Goal: Information Seeking & Learning: Learn about a topic

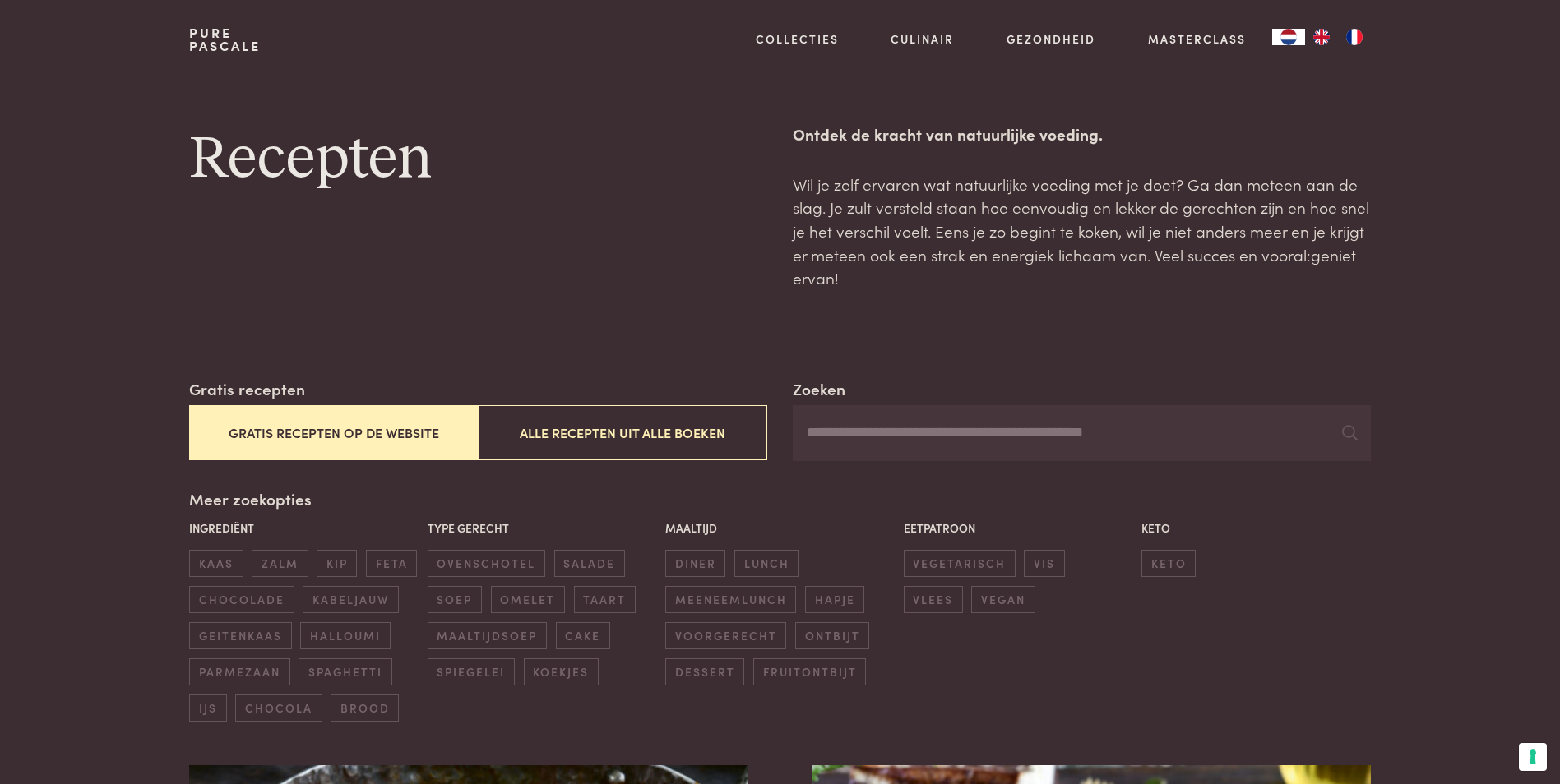
click at [321, 427] on button "Gratis recepten op de website" at bounding box center [333, 433] width 289 height 55
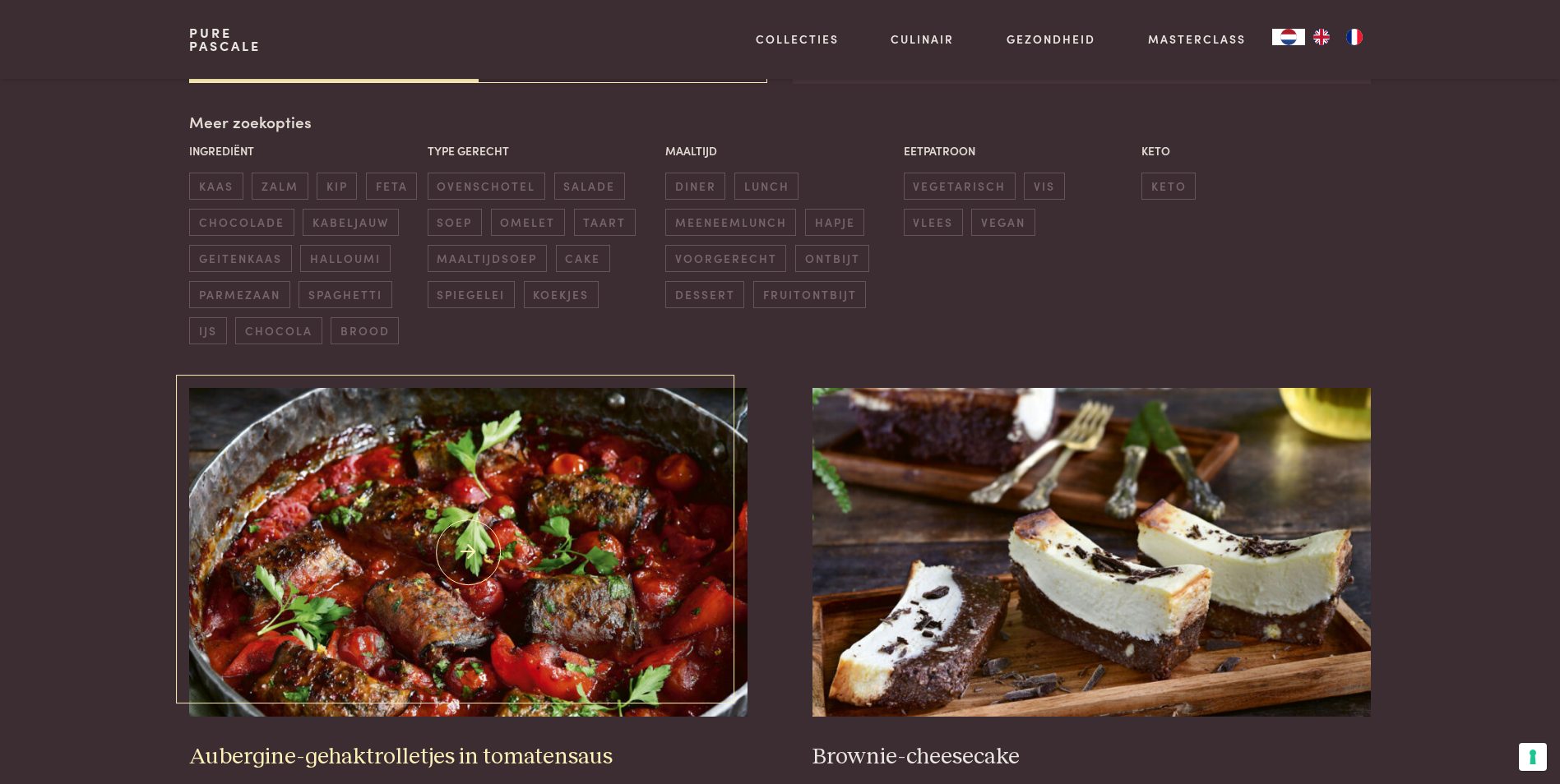
scroll to position [541, 0]
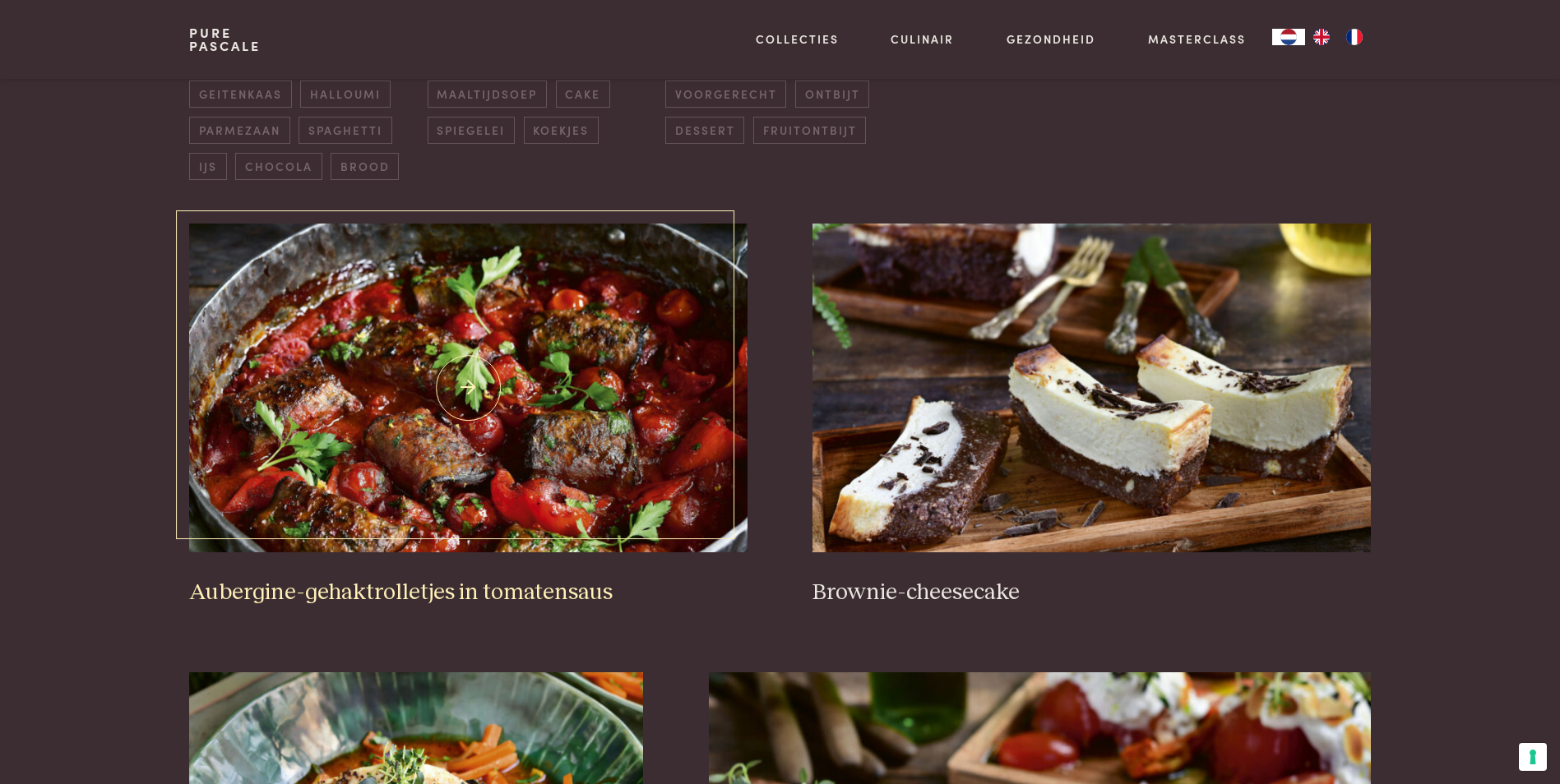
click at [455, 383] on img at bounding box center [467, 388] width 557 height 329
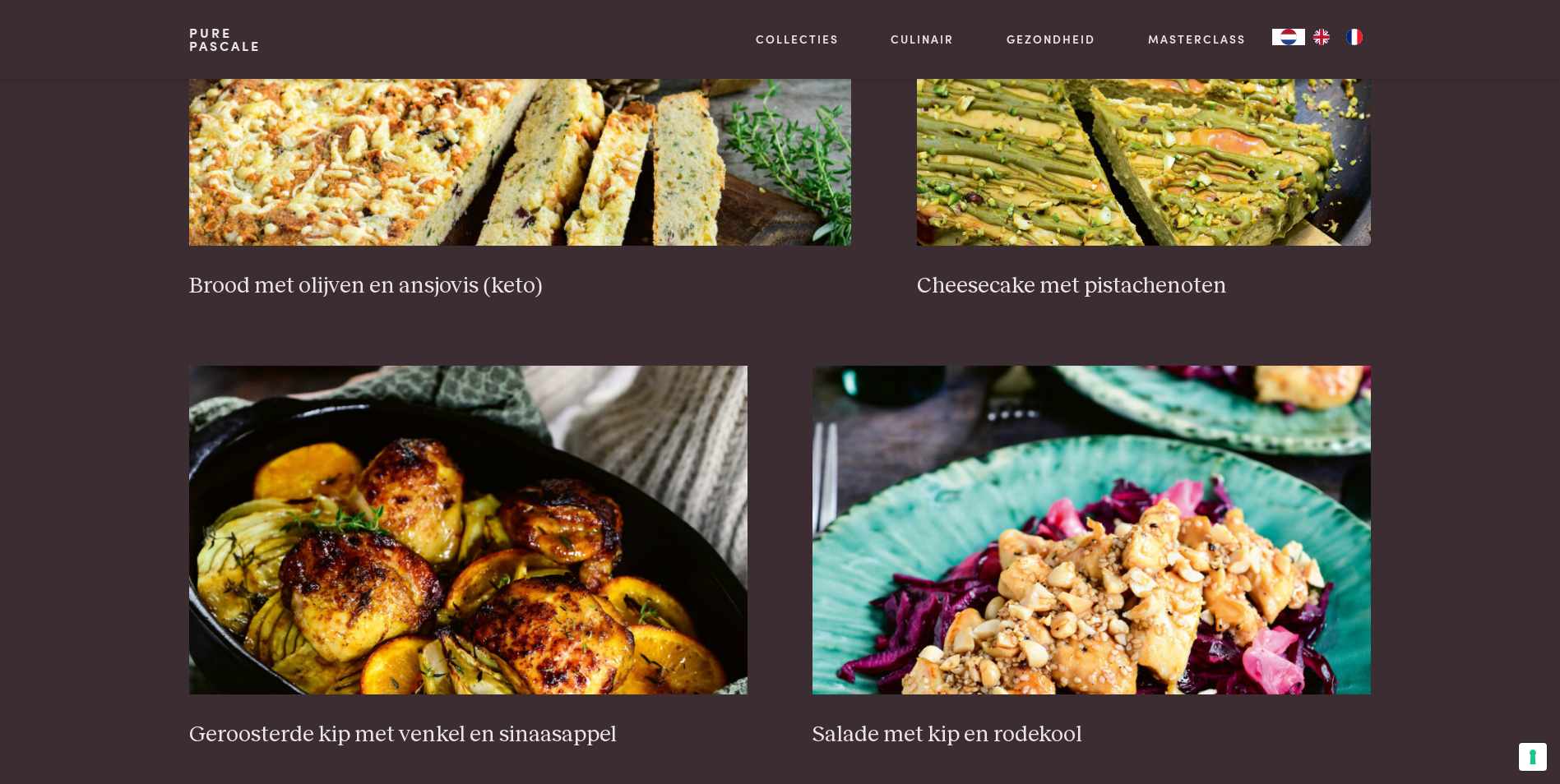
scroll to position [2021, 0]
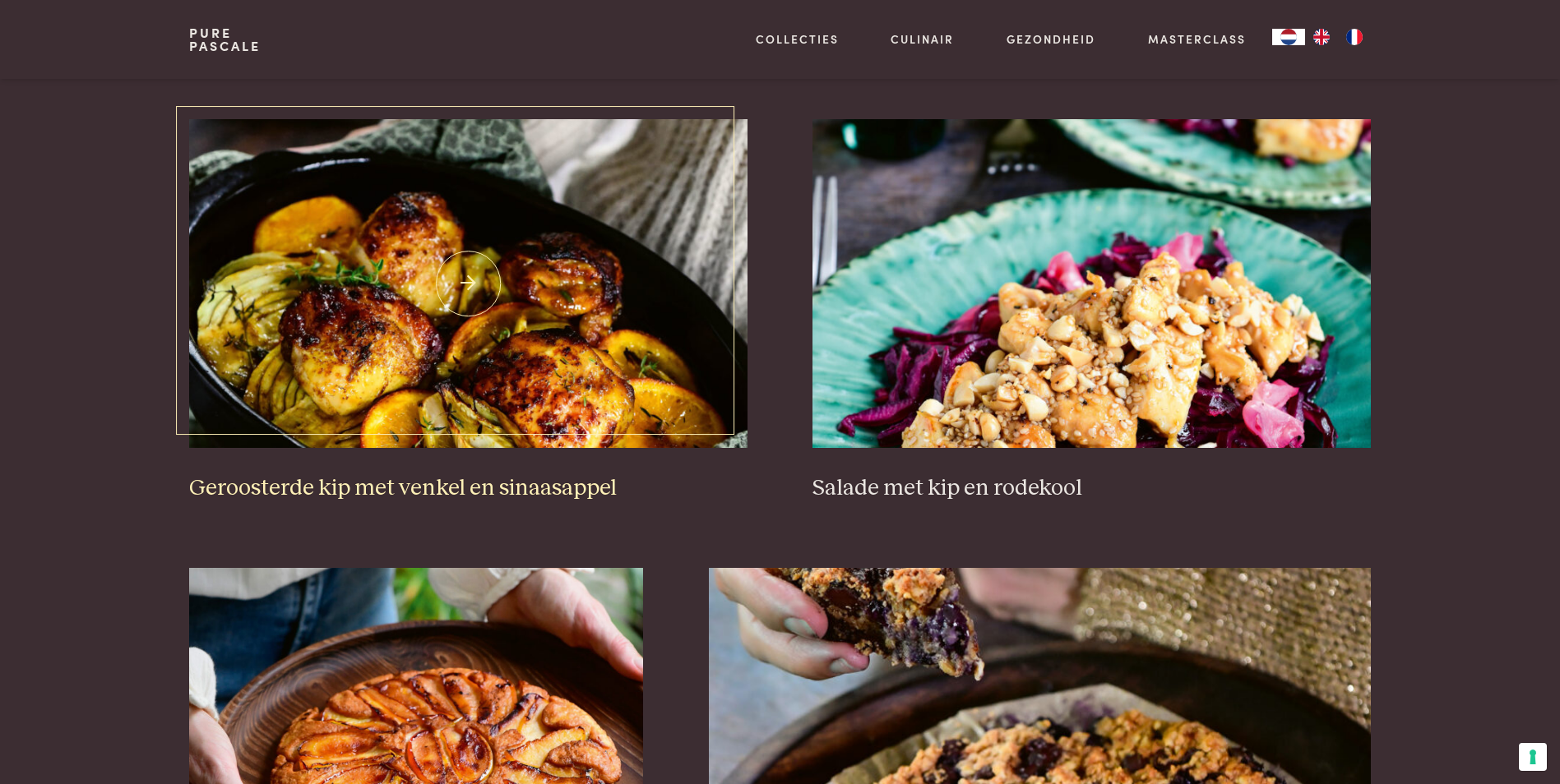
click at [468, 363] on img at bounding box center [467, 284] width 557 height 329
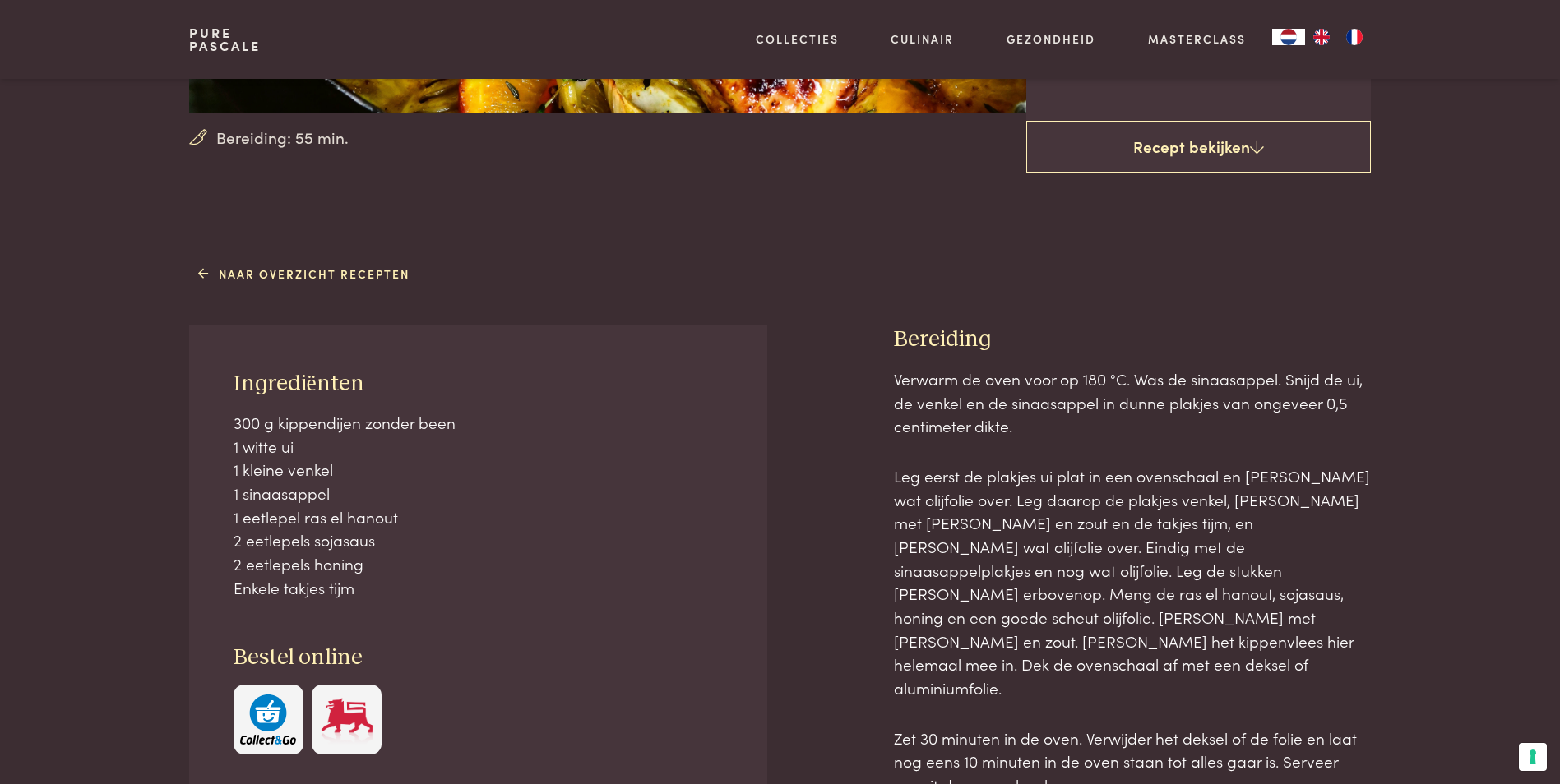
scroll to position [329, 0]
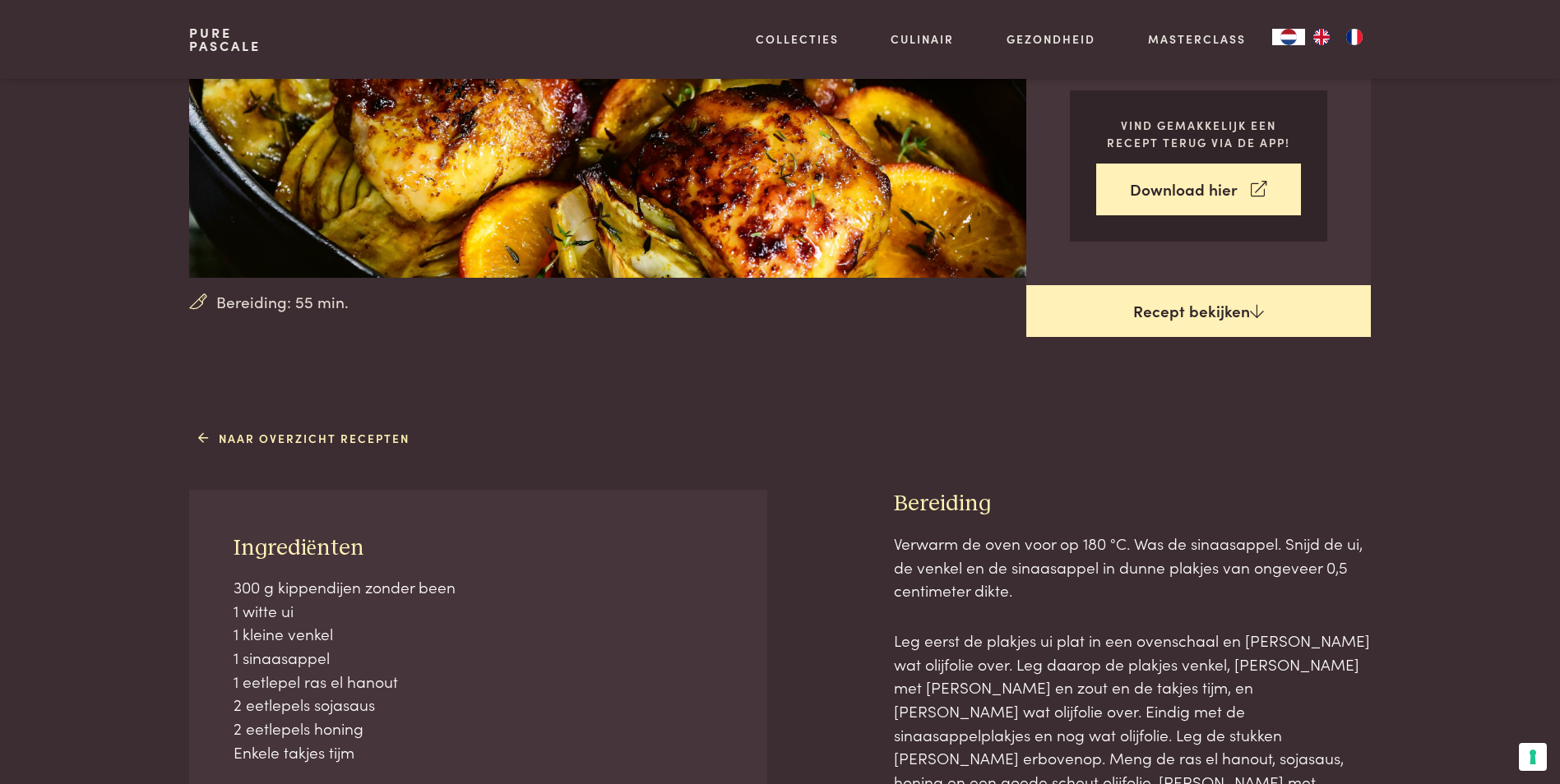
click at [1188, 311] on link "Recept bekijken" at bounding box center [1199, 311] width 345 height 53
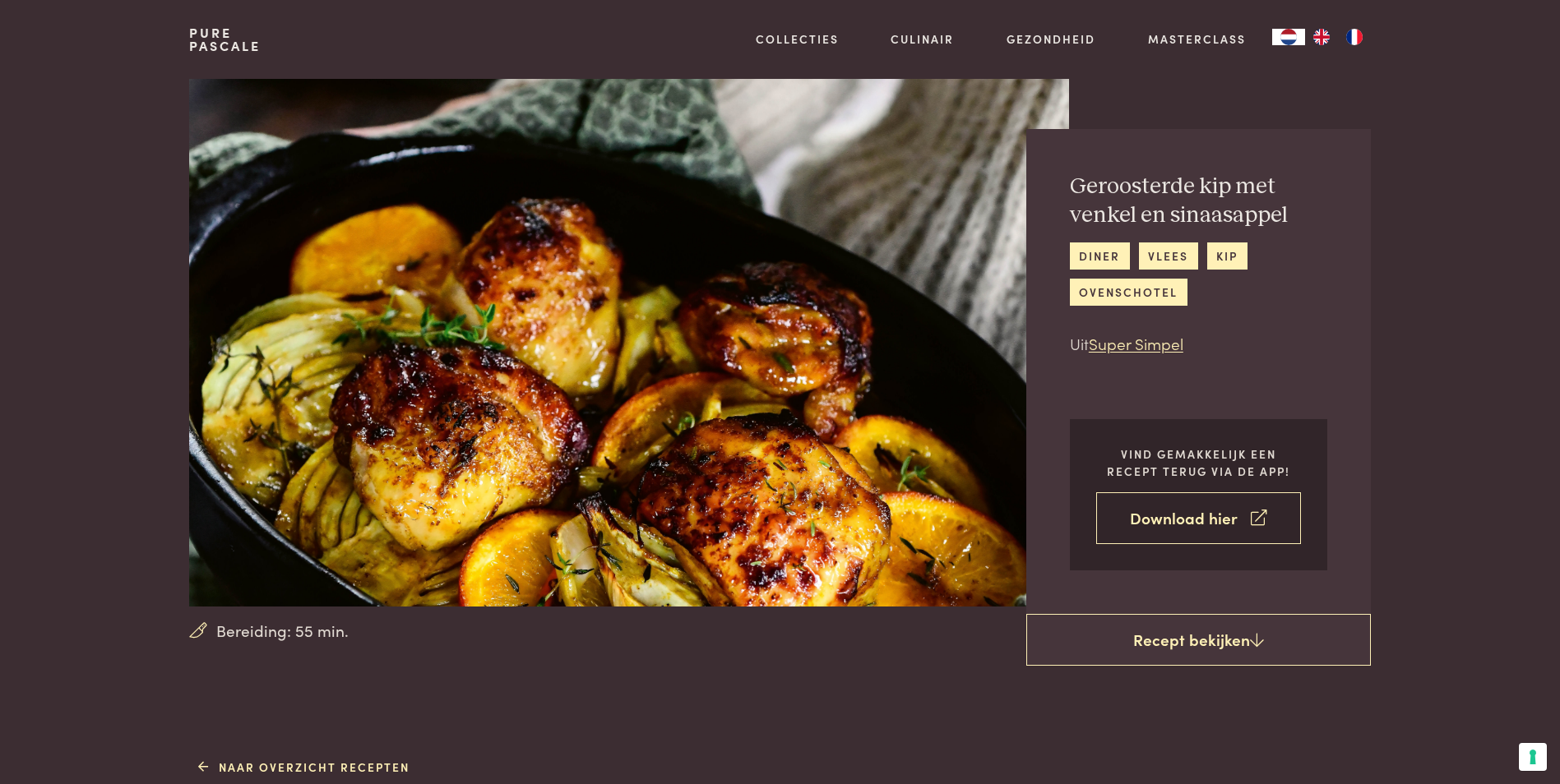
click at [1187, 515] on link "Download hier" at bounding box center [1199, 518] width 205 height 52
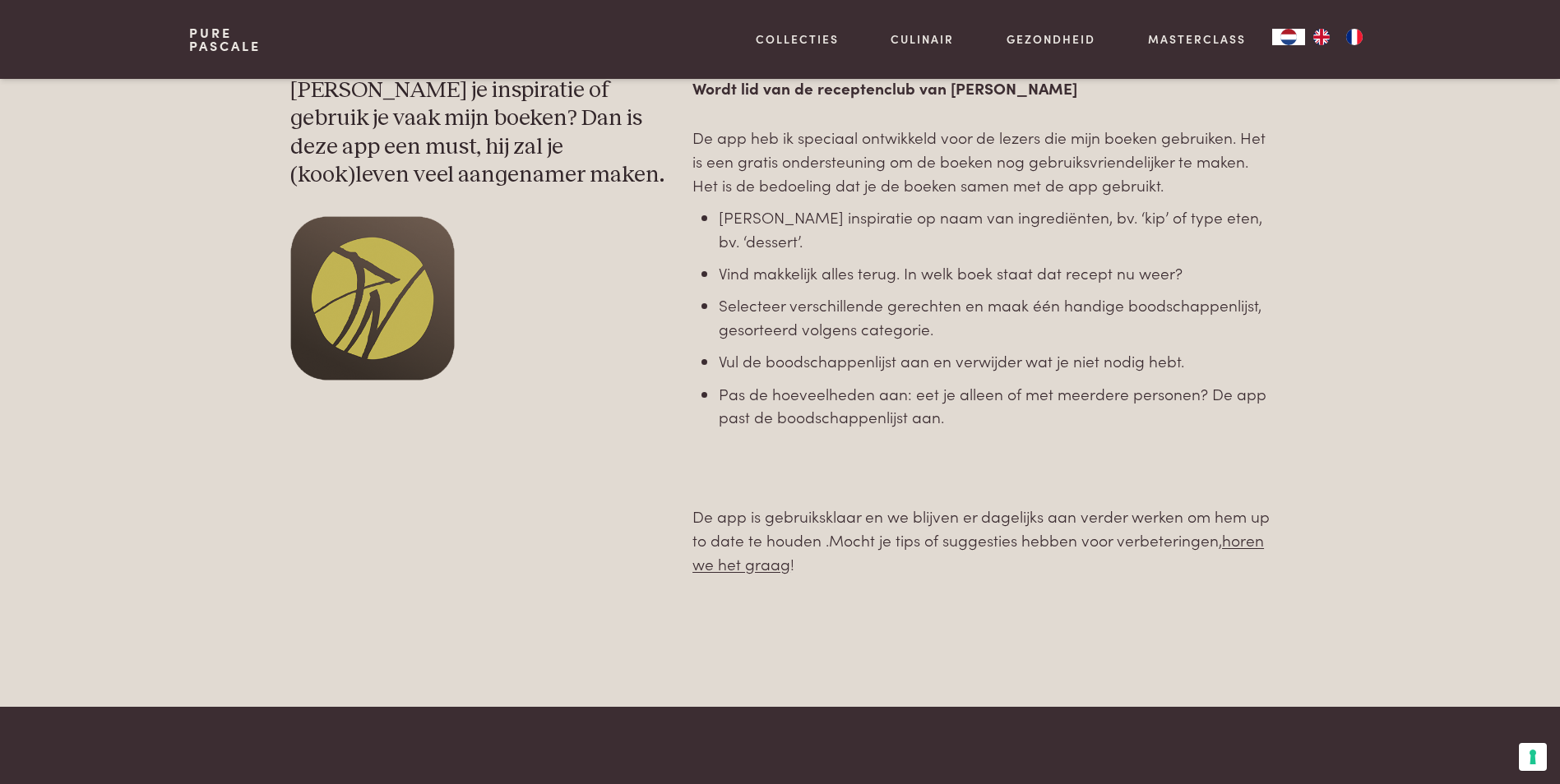
scroll to position [493, 0]
